Goal: Task Accomplishment & Management: Manage account settings

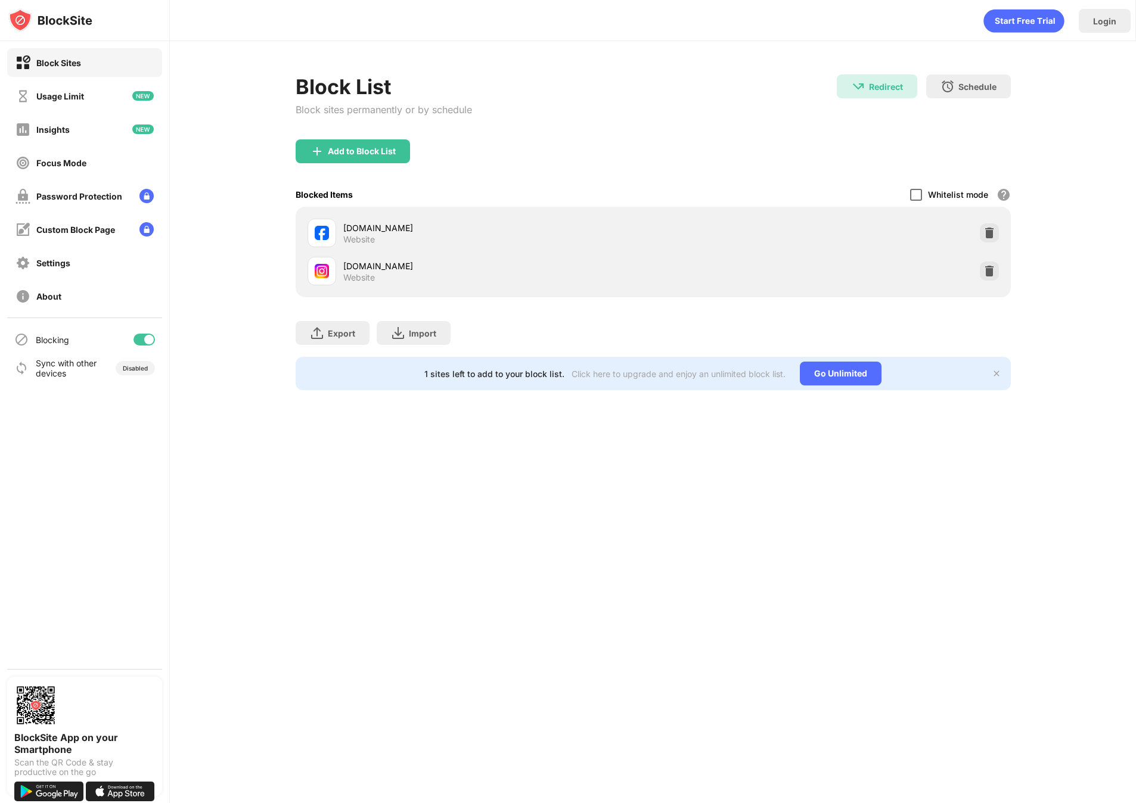
click at [914, 199] on div at bounding box center [916, 195] width 12 height 12
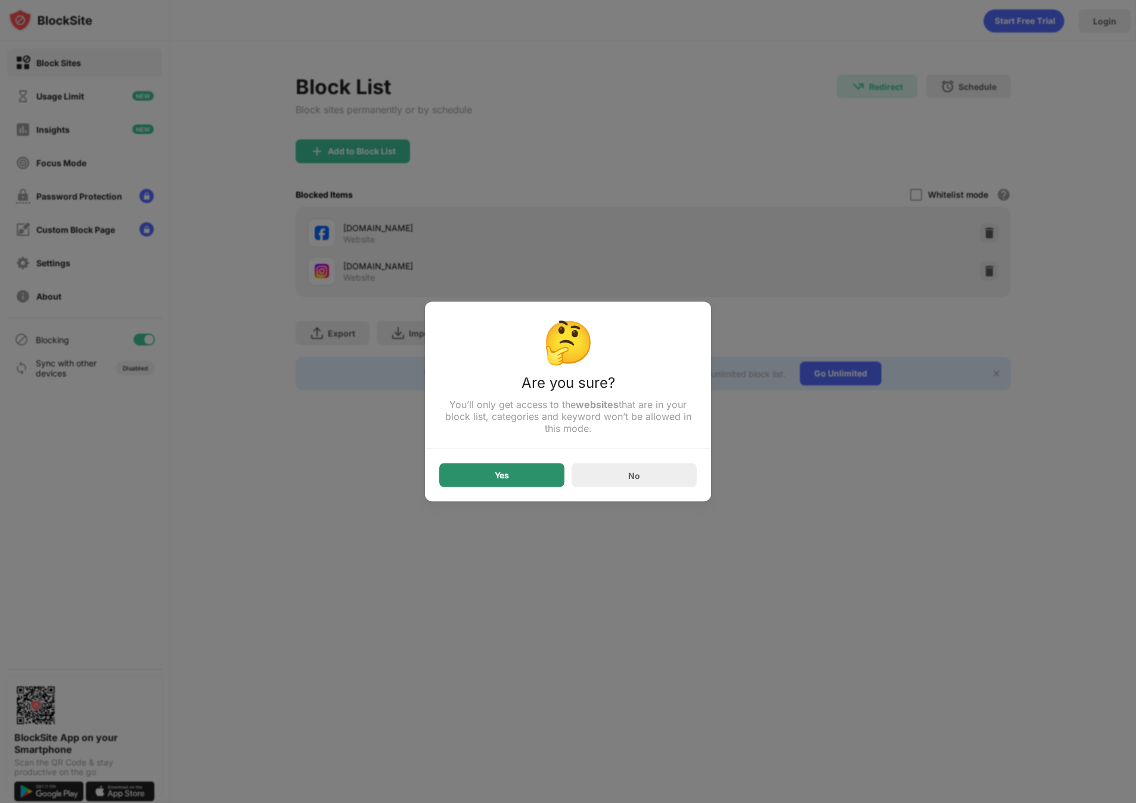
click at [524, 480] on div "Yes" at bounding box center [501, 476] width 125 height 24
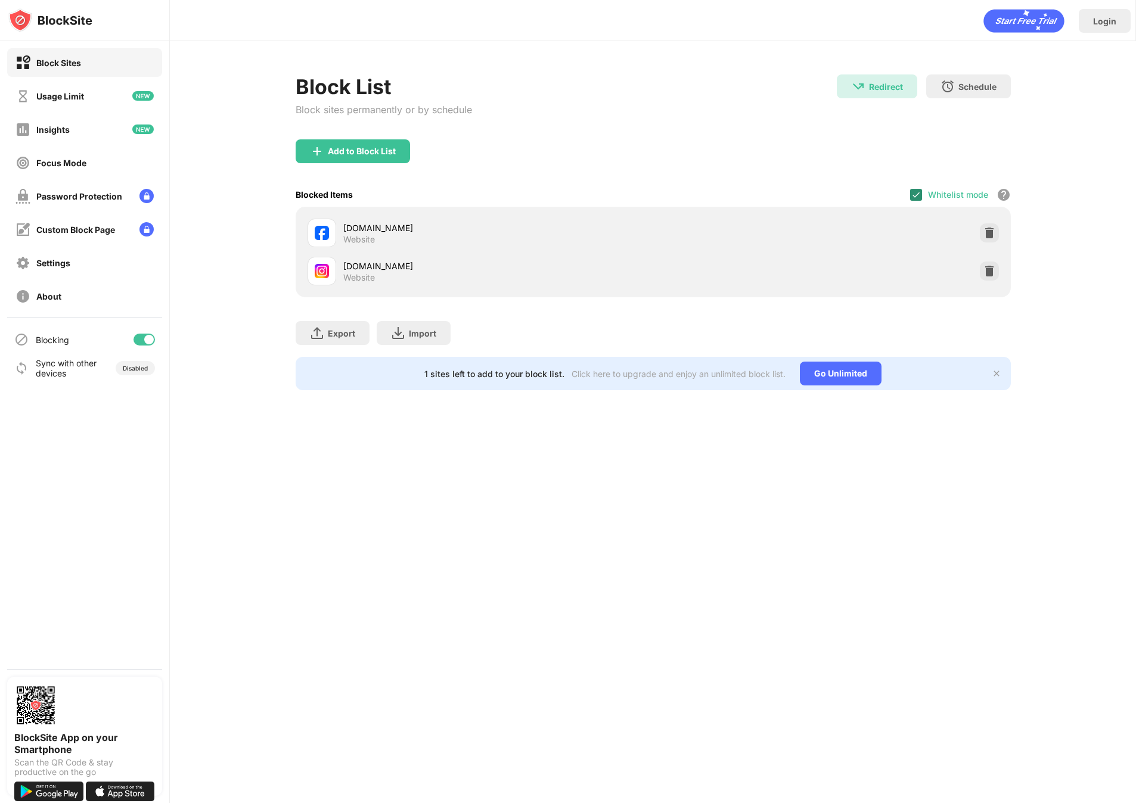
click at [912, 195] on img at bounding box center [916, 195] width 10 height 10
